Goal: Task Accomplishment & Management: Manage account settings

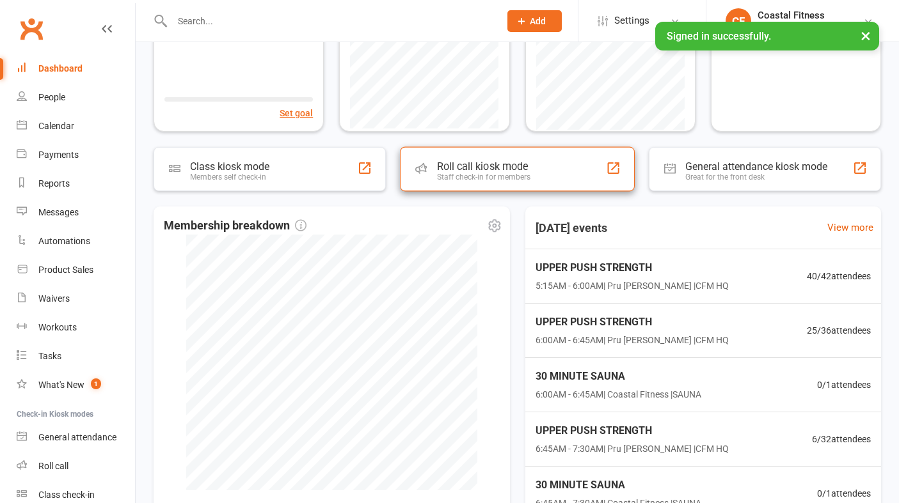
scroll to position [186, 0]
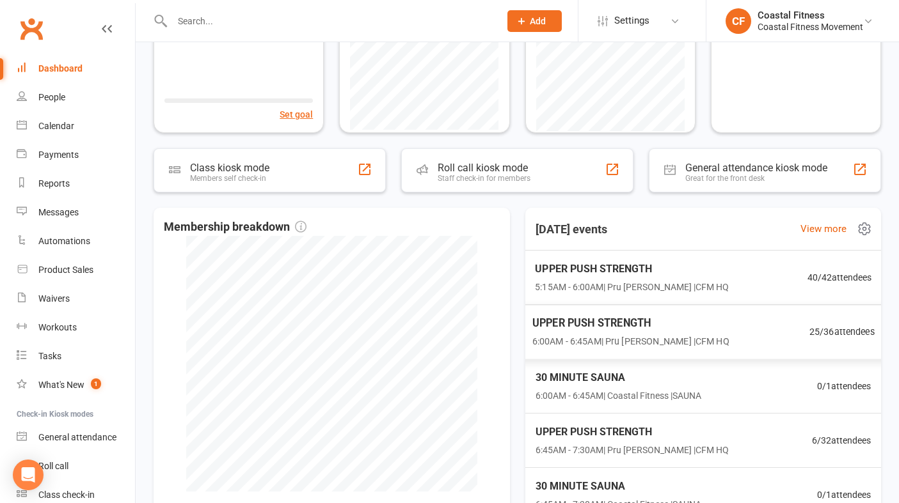
click at [699, 282] on div "UPPER PUSH STRENGTH 5:15AM - 6:00AM | Pru [PERSON_NAME] | CFM HQ 40 / 42 attend…" at bounding box center [702, 278] width 367 height 54
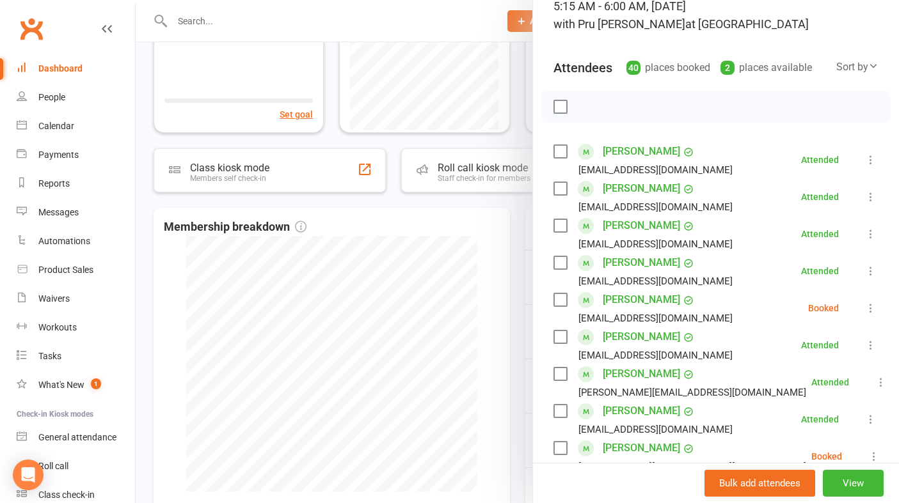
scroll to position [99, 0]
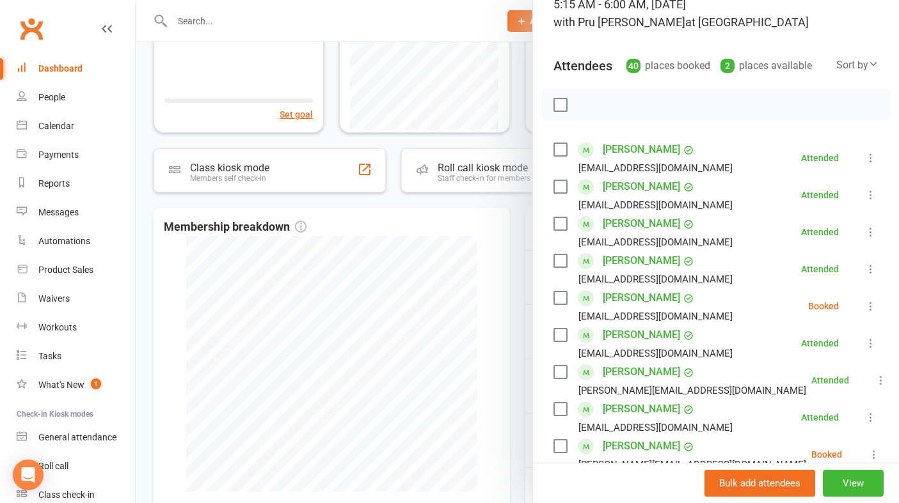
click at [869, 306] on icon at bounding box center [870, 306] width 13 height 13
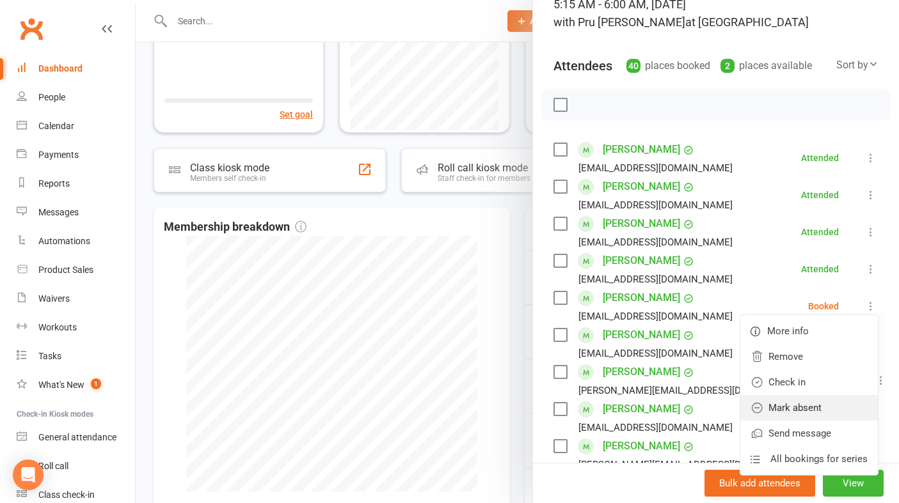
click at [805, 408] on link "Mark absent" at bounding box center [809, 408] width 138 height 26
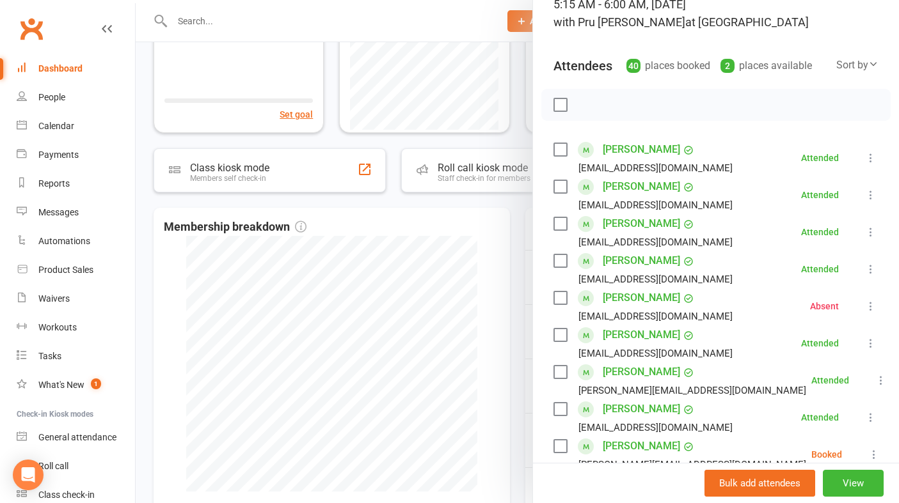
click at [873, 344] on icon at bounding box center [870, 343] width 13 height 13
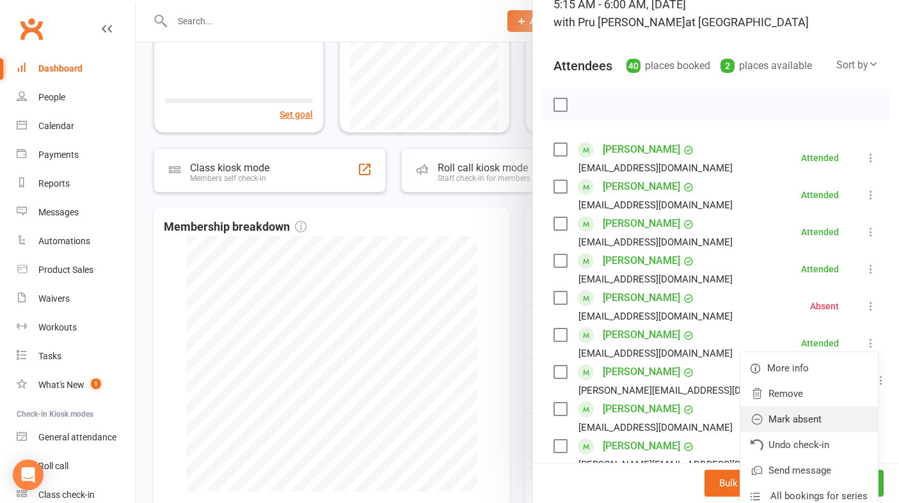
click at [818, 421] on link "Mark absent" at bounding box center [809, 420] width 138 height 26
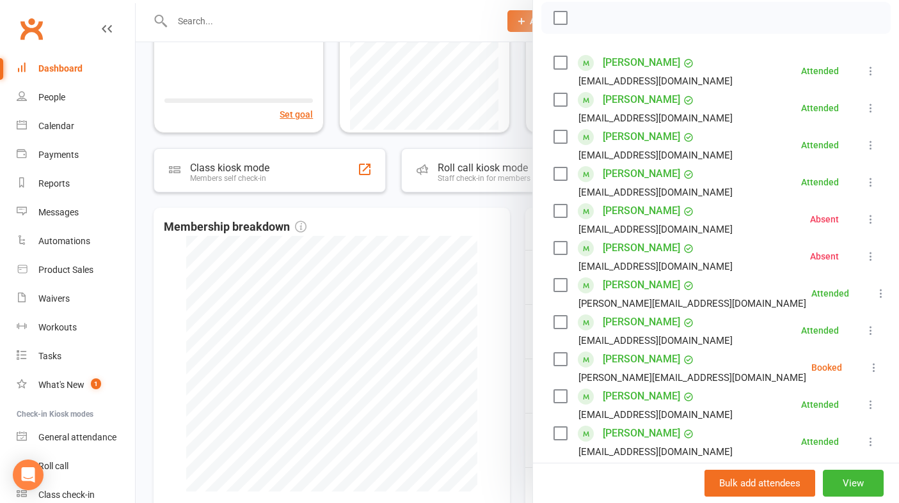
scroll to position [186, 0]
click at [869, 367] on icon at bounding box center [873, 367] width 13 height 13
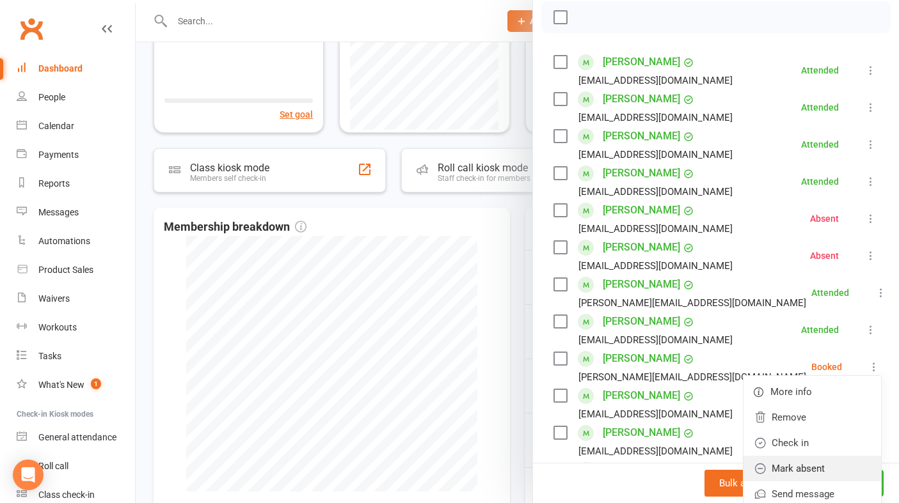
click at [800, 475] on link "Mark absent" at bounding box center [812, 469] width 138 height 26
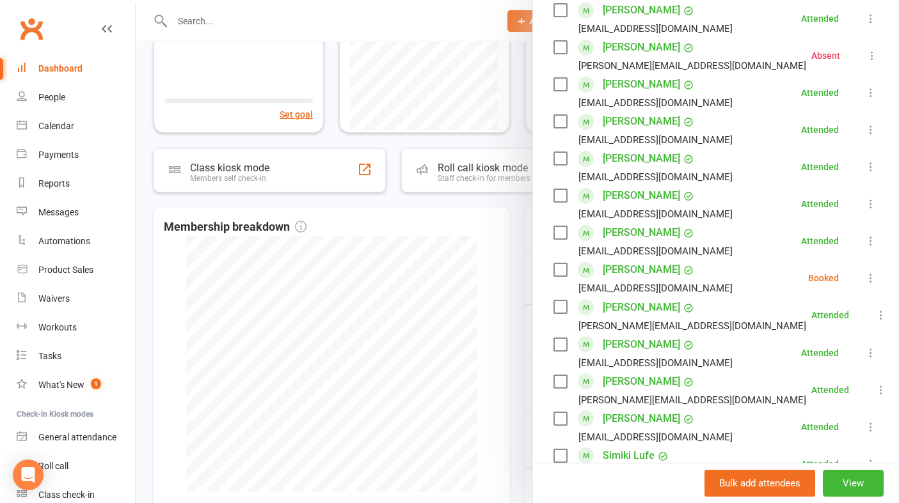
scroll to position [500, 0]
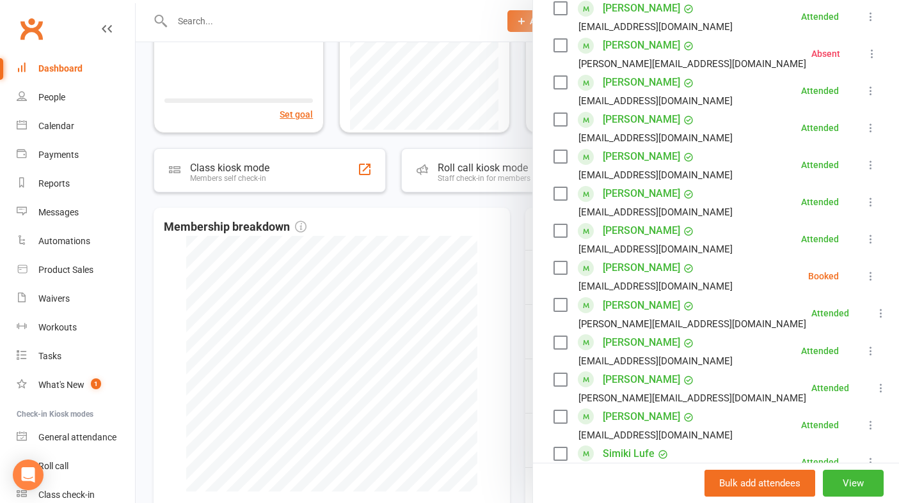
click at [872, 278] on icon at bounding box center [870, 276] width 13 height 13
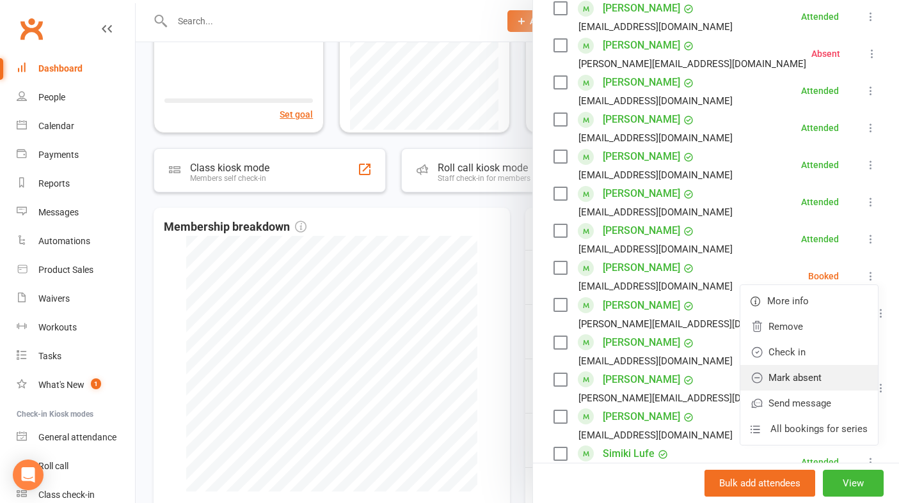
click at [793, 380] on link "Mark absent" at bounding box center [809, 378] width 138 height 26
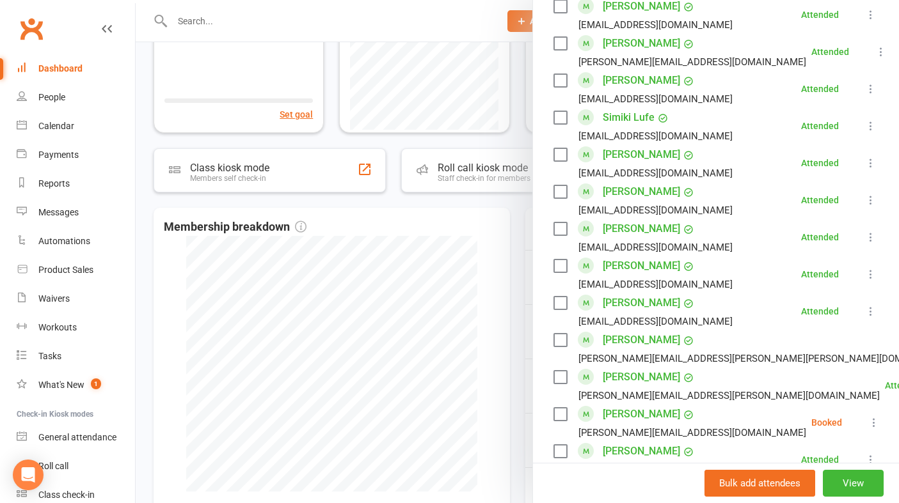
scroll to position [861, 0]
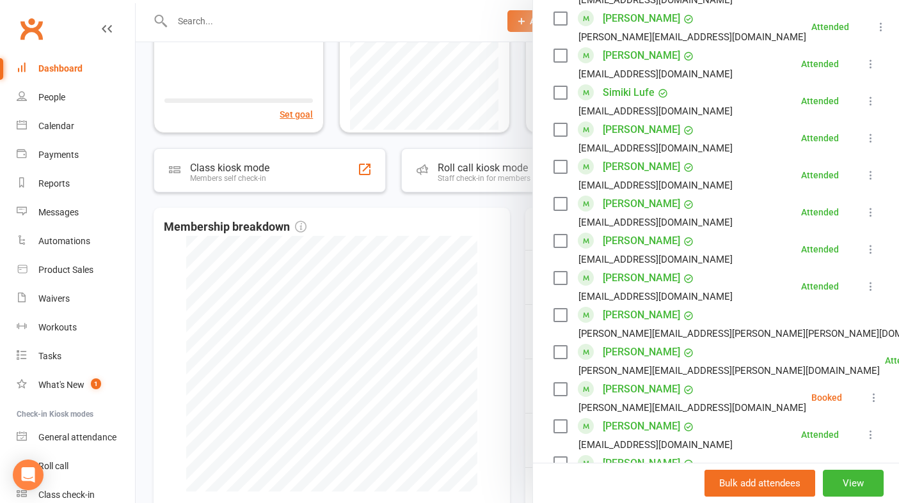
click at [640, 276] on link "[PERSON_NAME]" at bounding box center [641, 278] width 77 height 20
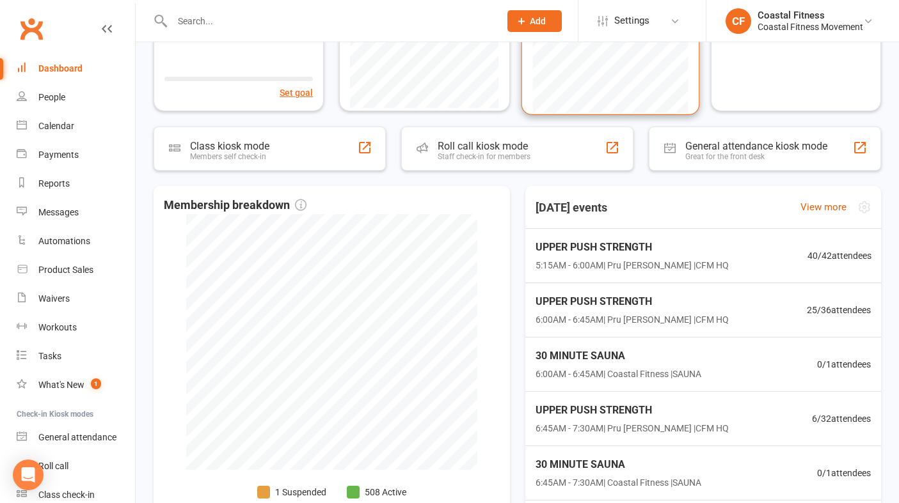
scroll to position [205, 0]
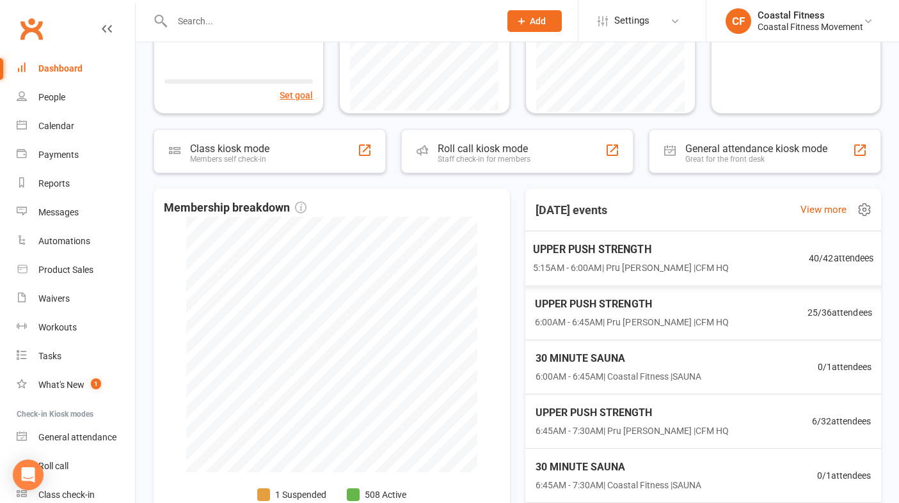
click at [609, 274] on span "5:15AM - 6:00AM | Pru [PERSON_NAME] | CFM HQ" at bounding box center [630, 268] width 196 height 15
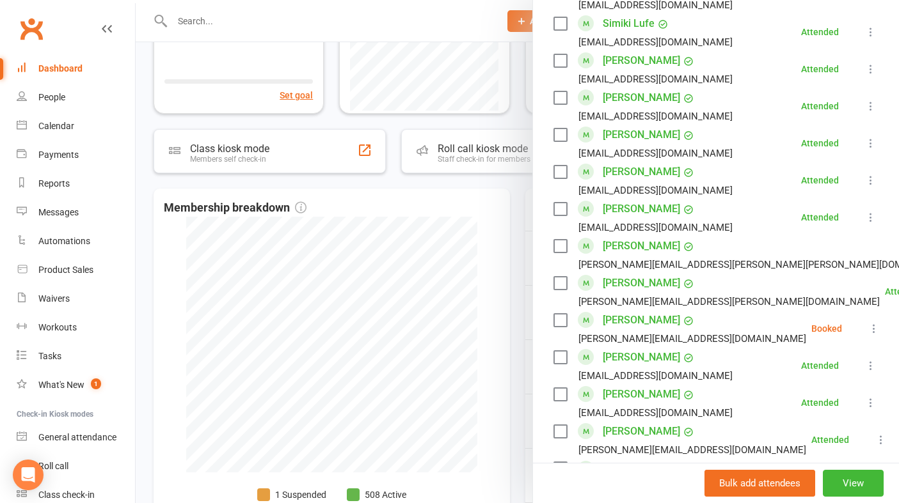
scroll to position [927, 0]
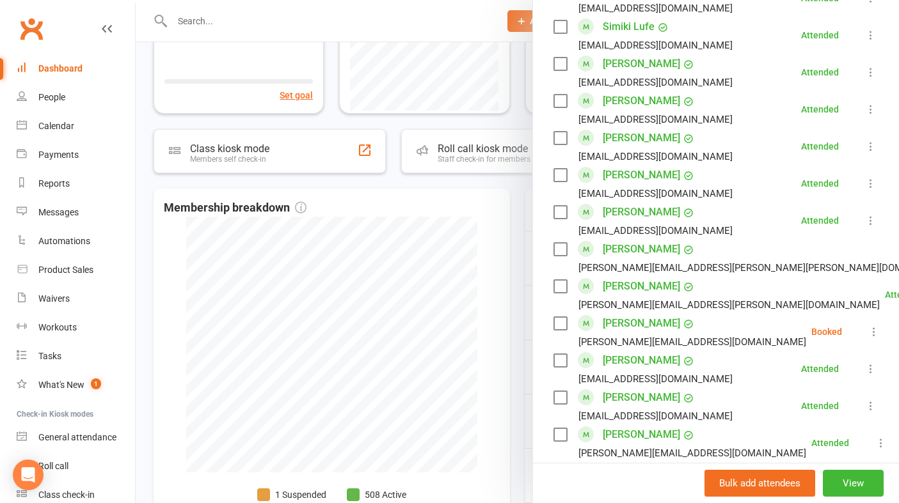
click at [650, 175] on link "[PERSON_NAME]" at bounding box center [641, 175] width 77 height 20
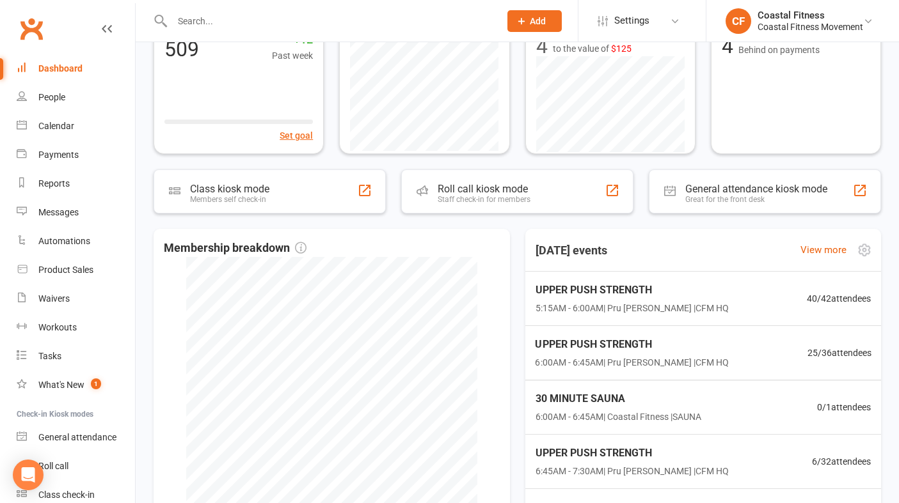
scroll to position [180, 0]
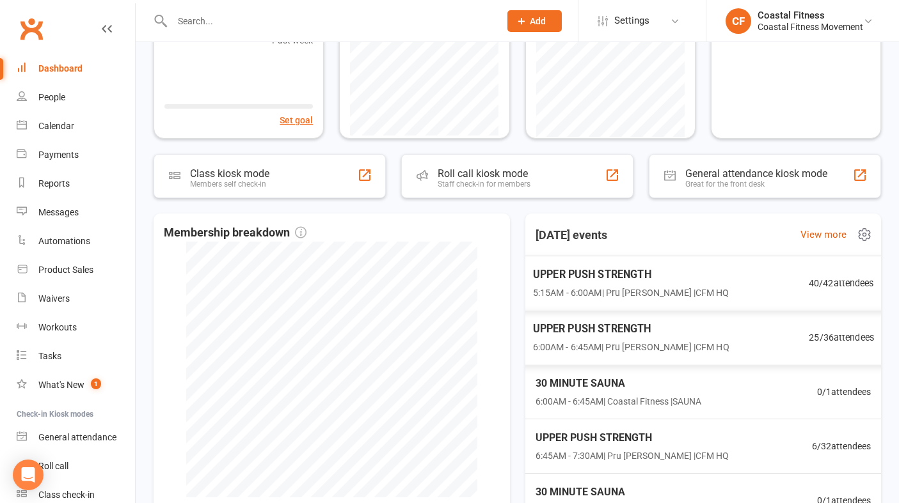
click at [628, 281] on span "UPPER PUSH STRENGTH" at bounding box center [630, 275] width 196 height 17
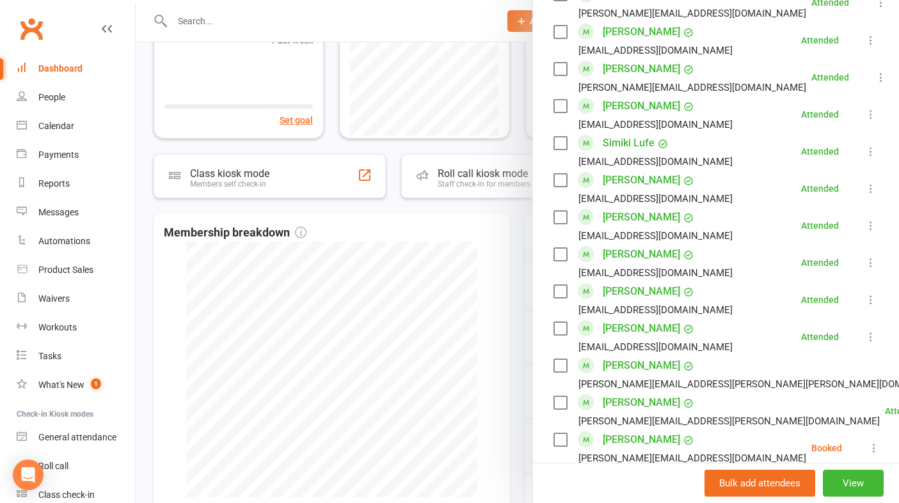
scroll to position [807, 0]
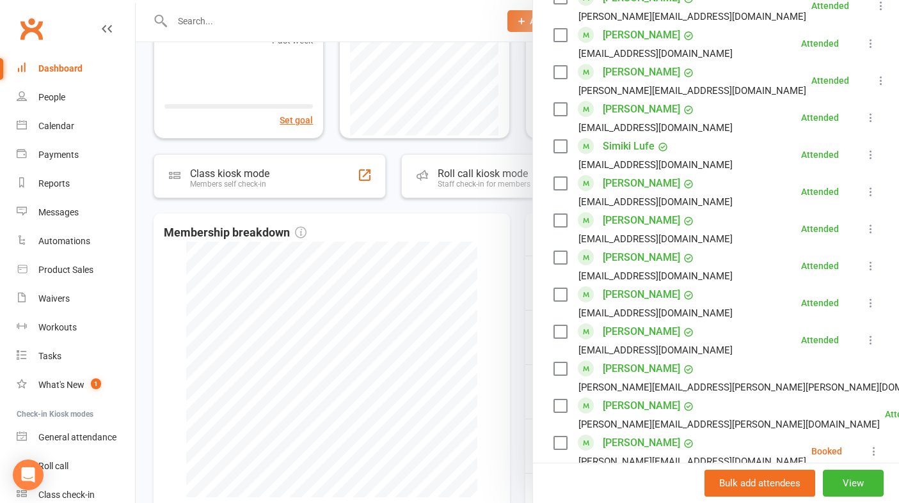
click at [874, 303] on icon at bounding box center [870, 303] width 13 height 13
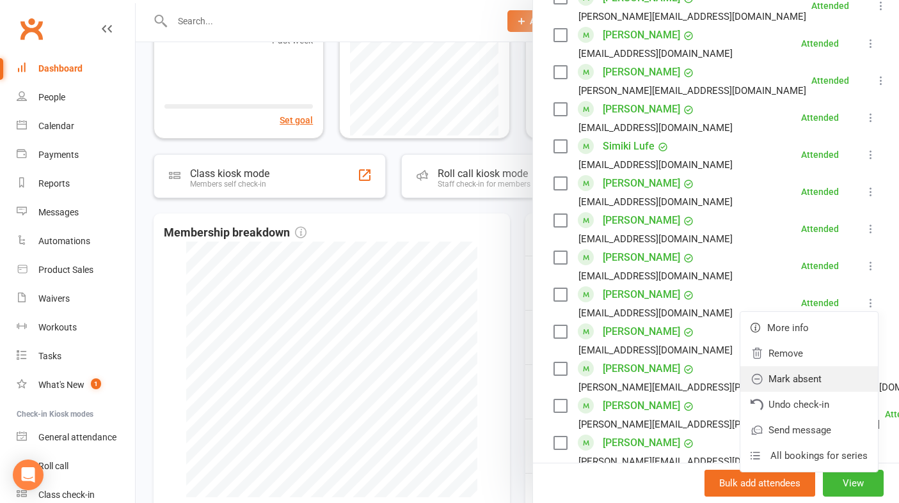
click at [823, 385] on link "Mark absent" at bounding box center [809, 380] width 138 height 26
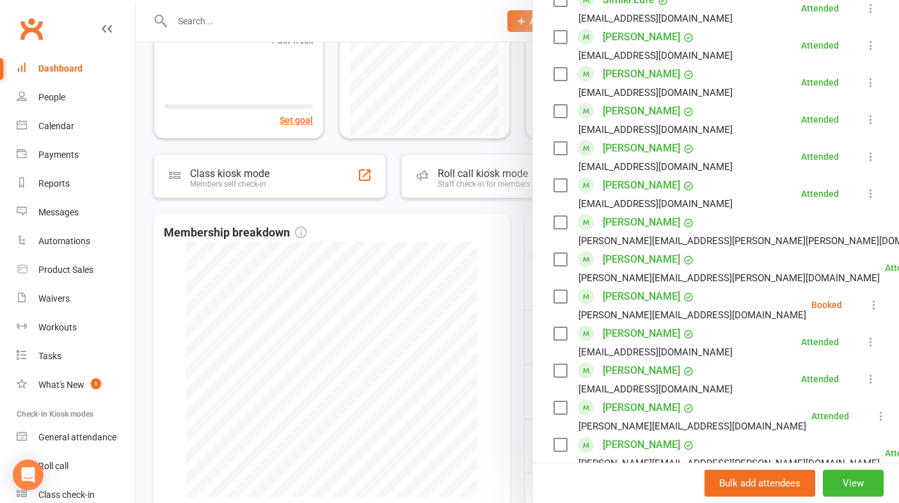
scroll to position [974, 0]
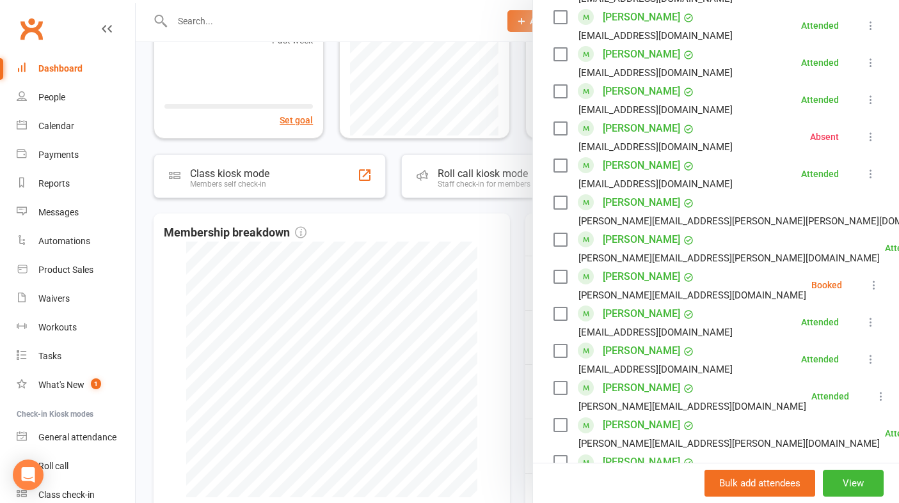
click at [867, 287] on icon at bounding box center [873, 285] width 13 height 13
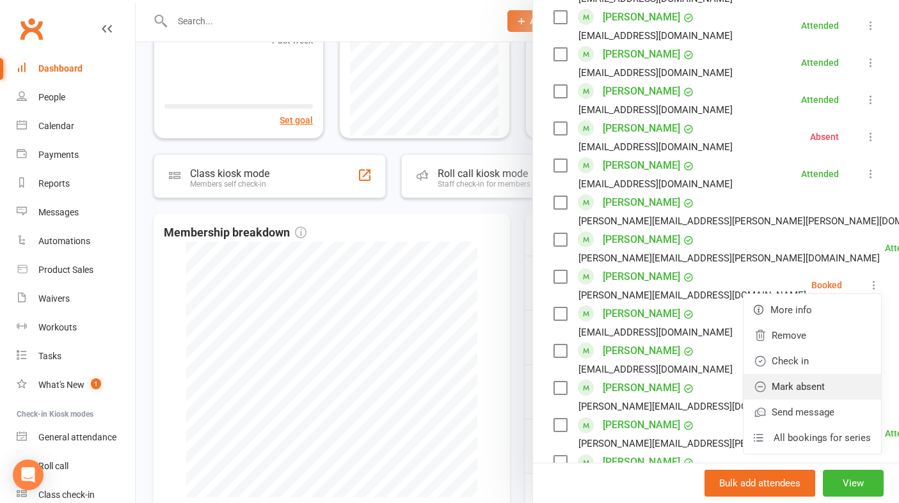
click at [812, 385] on link "Mark absent" at bounding box center [812, 387] width 138 height 26
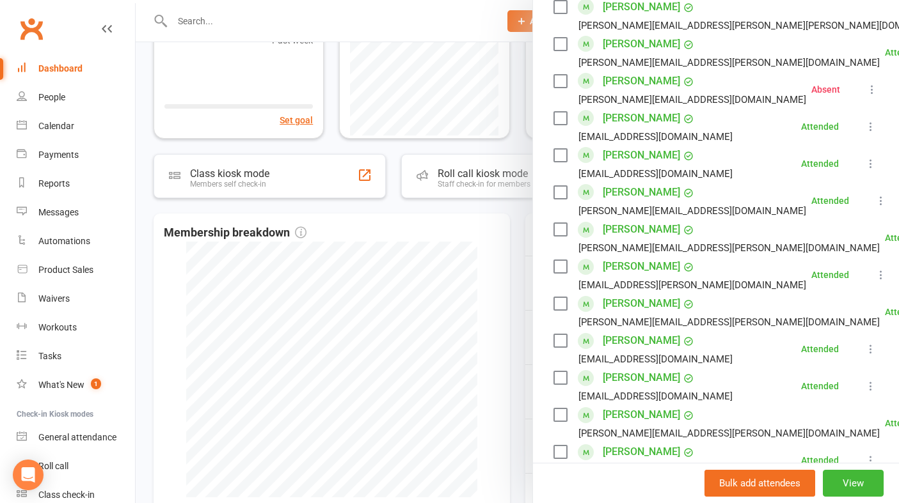
scroll to position [1113, 0]
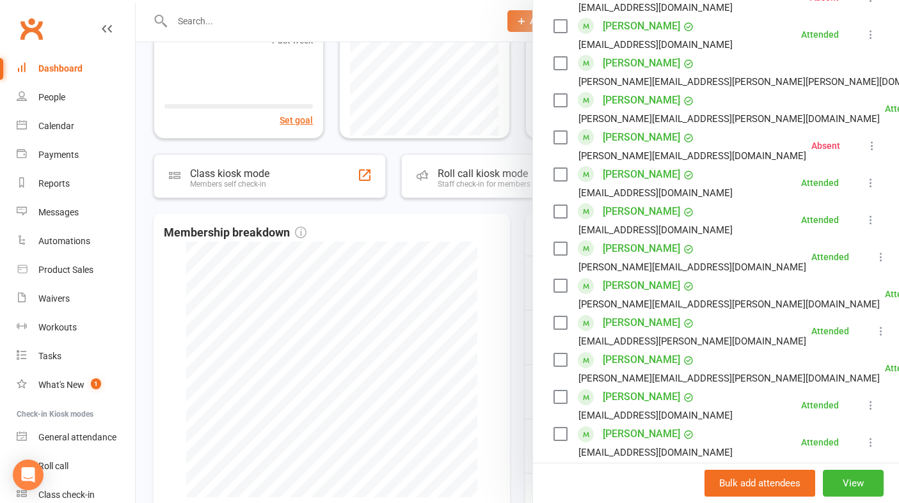
click at [632, 137] on link "[PERSON_NAME]" at bounding box center [641, 137] width 77 height 20
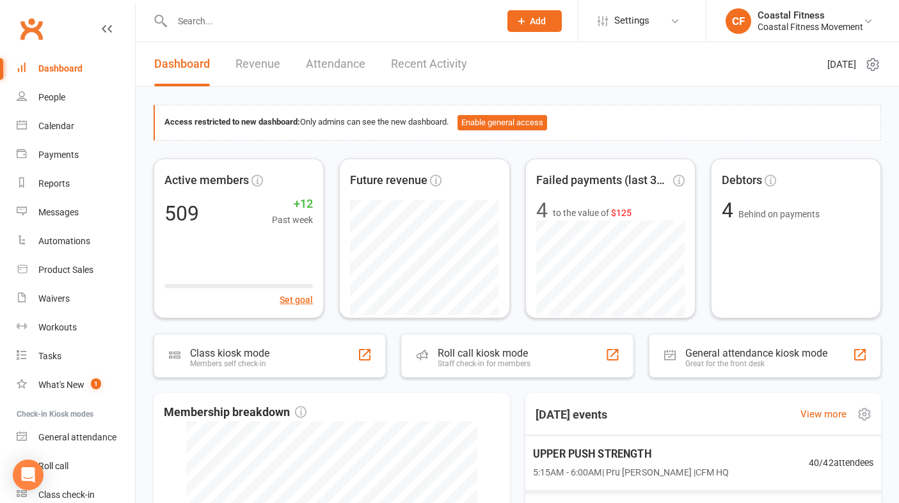
click at [581, 471] on span "5:15AM - 6:00AM | Pru [PERSON_NAME] | CFM HQ" at bounding box center [630, 473] width 196 height 15
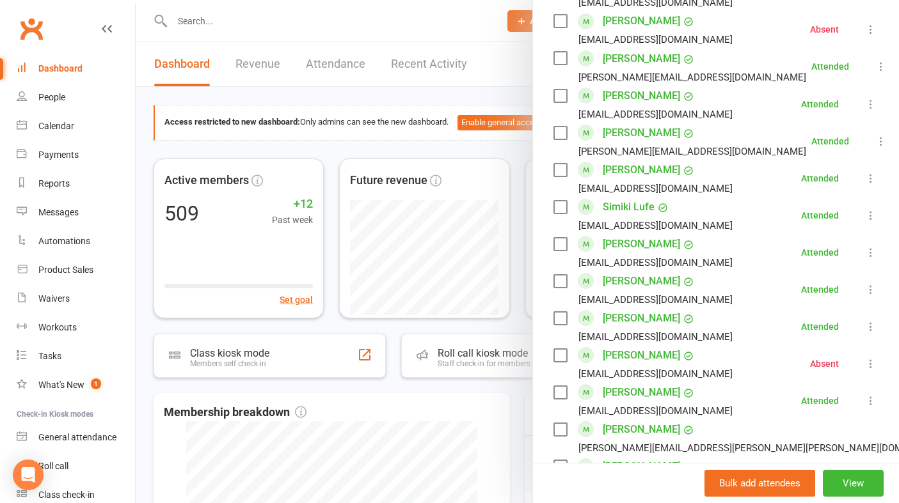
scroll to position [746, 0]
click at [656, 357] on link "[PERSON_NAME]" at bounding box center [641, 356] width 77 height 20
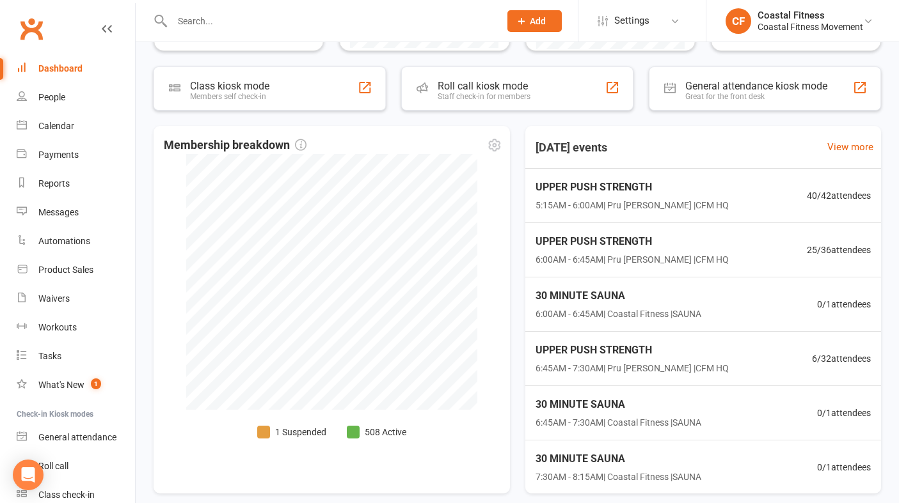
scroll to position [283, 0]
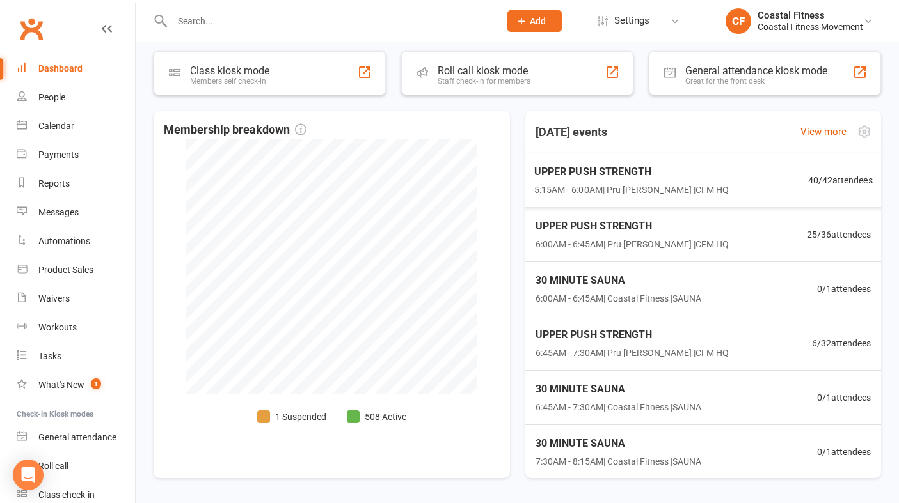
click at [555, 183] on span "5:15AM - 6:00AM | Pru [PERSON_NAME] | CFM HQ" at bounding box center [631, 190] width 194 height 15
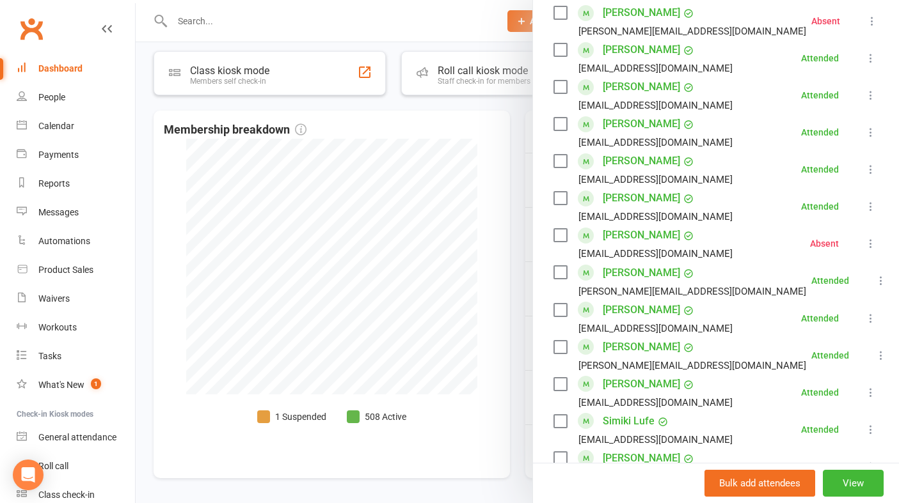
scroll to position [530, 0]
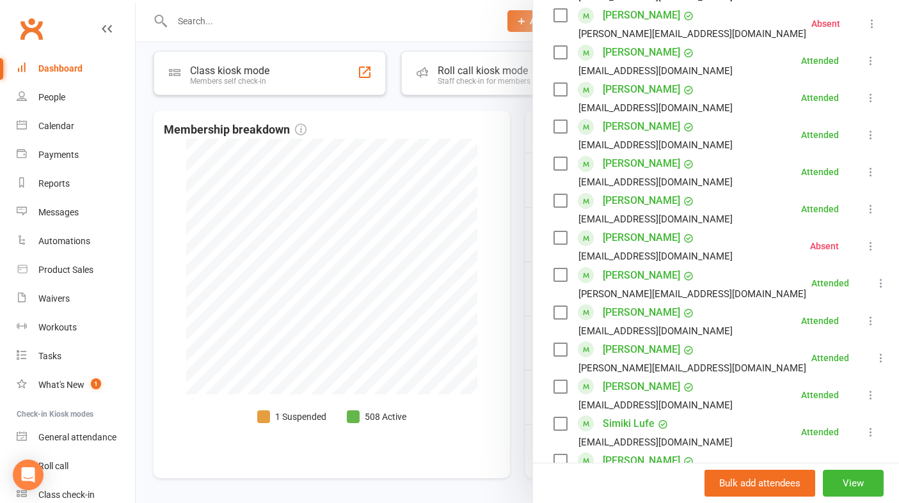
click at [649, 241] on link "[PERSON_NAME]" at bounding box center [641, 238] width 77 height 20
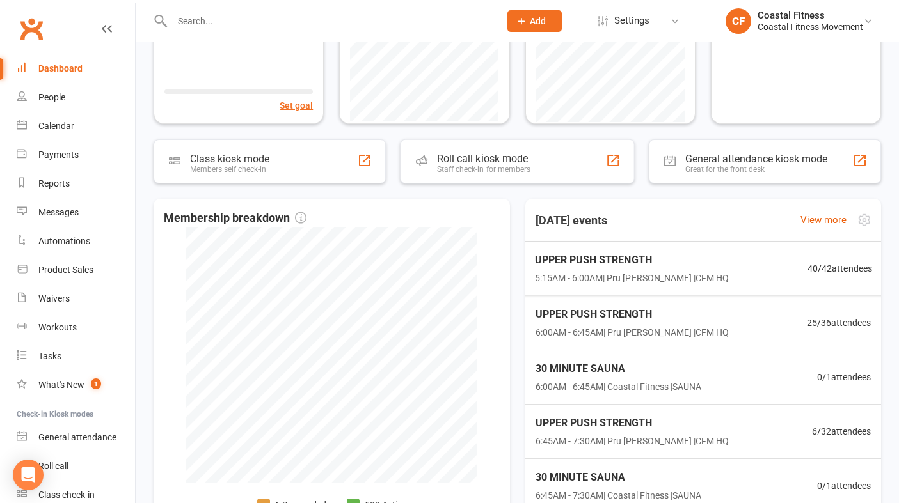
scroll to position [197, 0]
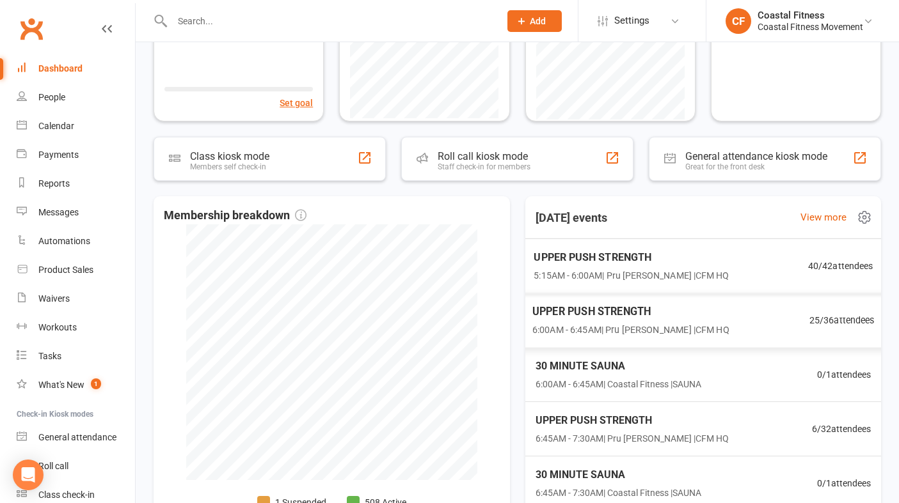
click at [578, 262] on span "UPPER PUSH STRENGTH" at bounding box center [631, 257] width 195 height 17
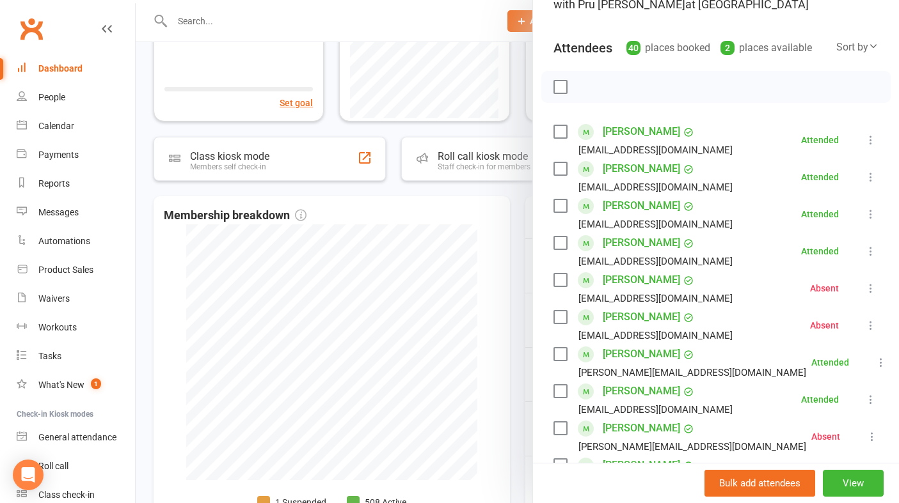
scroll to position [111, 0]
